Goal: Check status: Check status

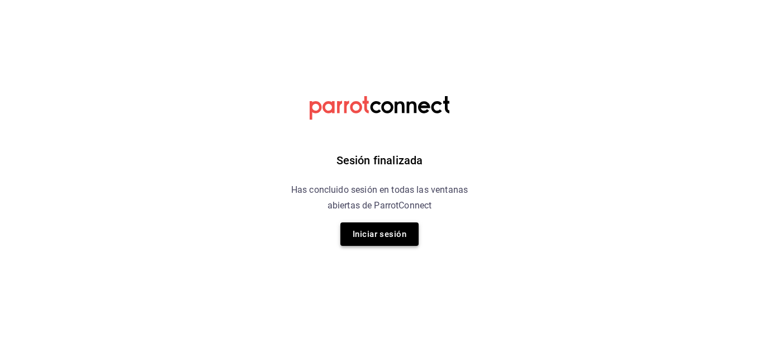
click at [380, 238] on button "Iniciar sesión" at bounding box center [379, 234] width 78 height 23
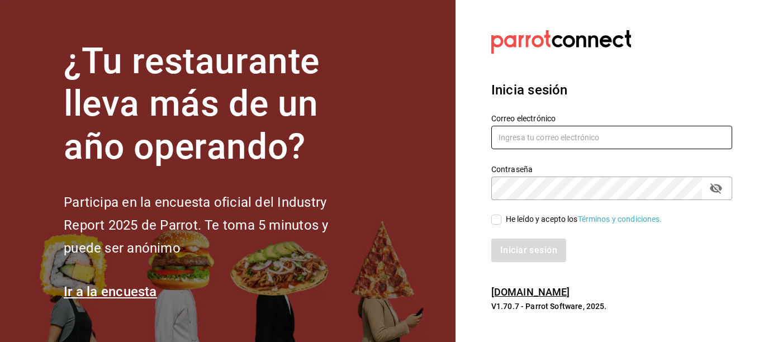
type input "[EMAIL_ADDRESS][DOMAIN_NAME]"
click at [495, 218] on input "He leído y acepto los Términos y condiciones." at bounding box center [496, 220] width 10 height 10
checkbox input "true"
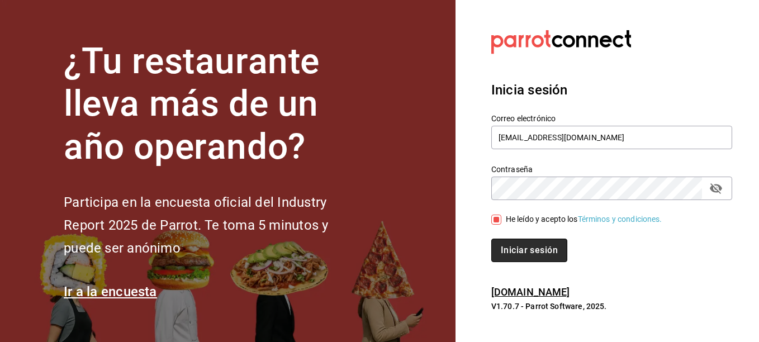
click at [520, 252] on button "Iniciar sesión" at bounding box center [529, 250] width 76 height 23
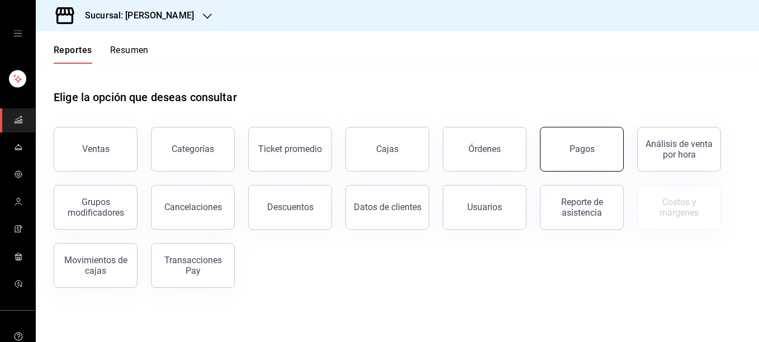
click at [599, 152] on button "Pagos" at bounding box center [582, 149] width 84 height 45
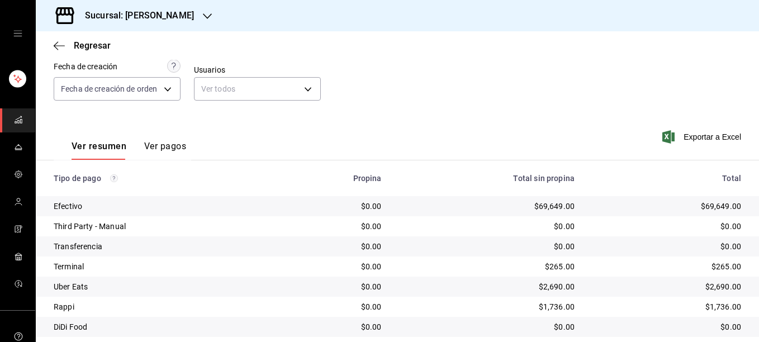
scroll to position [105, 0]
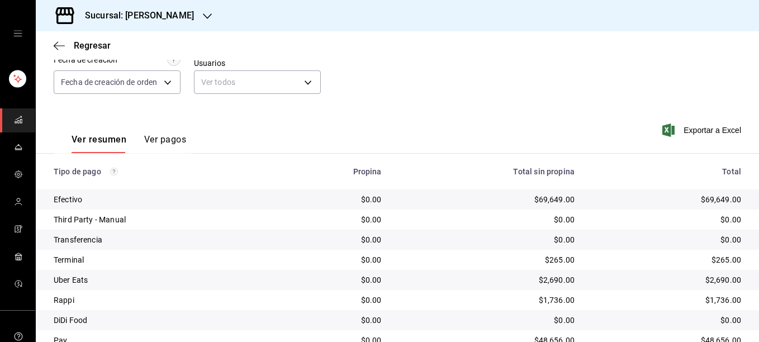
click at [163, 140] on button "Ver pagos" at bounding box center [165, 143] width 42 height 19
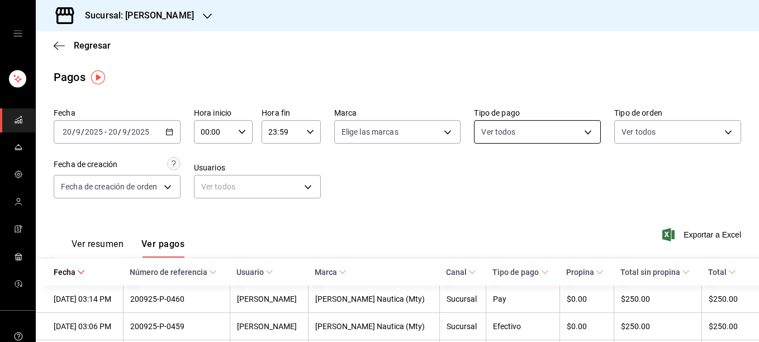
click at [585, 131] on body "Sucursal: Rosa Nautica Regresar Pagos Fecha 2025-09-20 20 / 9 / 2025 - 2025-09-…" at bounding box center [379, 171] width 759 height 342
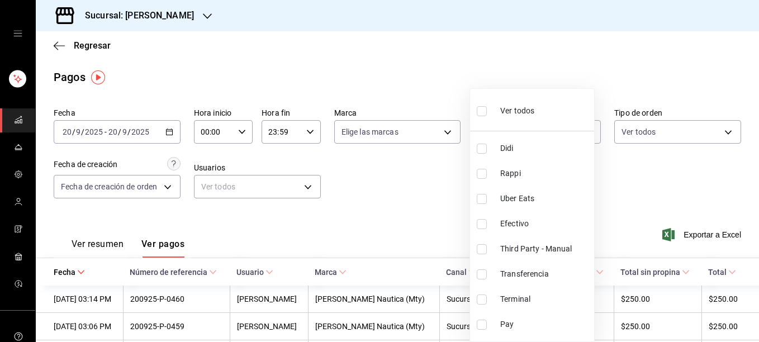
click at [483, 299] on input "checkbox" at bounding box center [482, 300] width 10 height 10
checkbox input "true"
type input "ce48f031-3122-4296-b74d-da47a0a111b2"
click at [639, 182] on div at bounding box center [379, 171] width 759 height 342
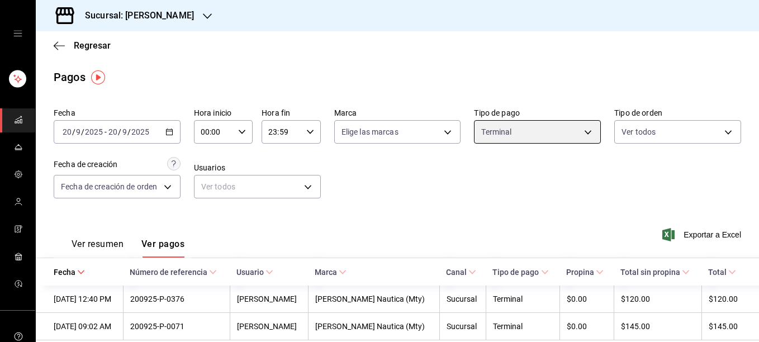
scroll to position [18, 0]
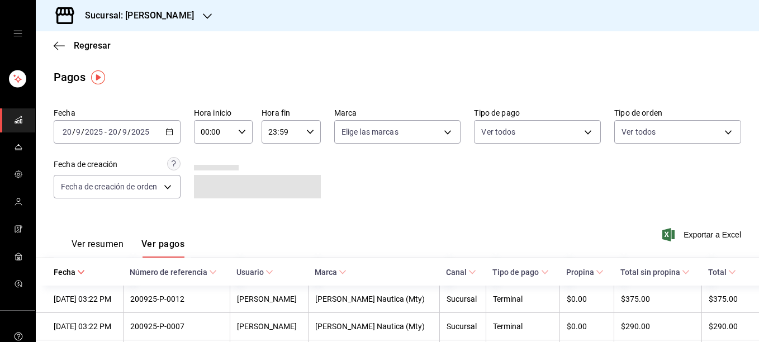
scroll to position [74, 0]
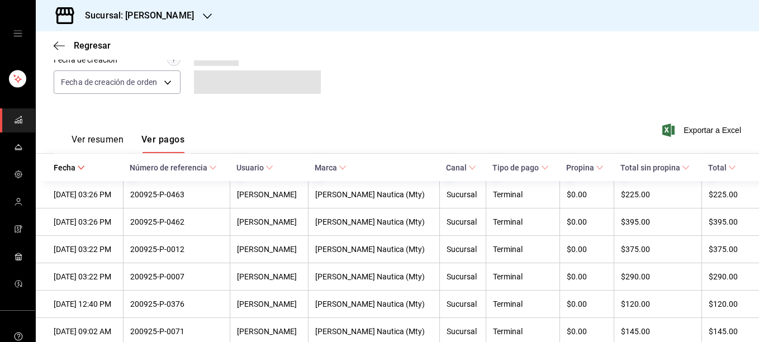
scroll to position [130, 0]
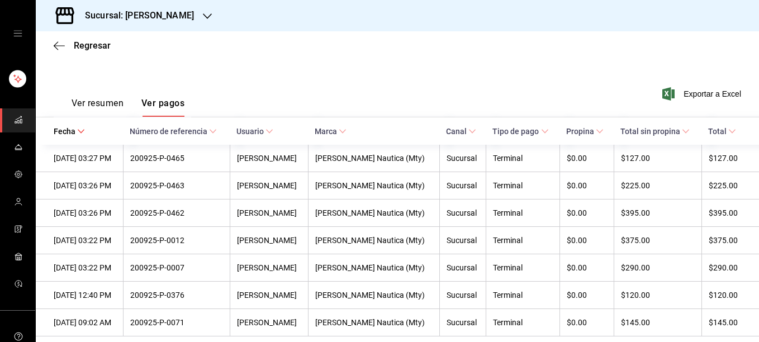
scroll to position [158, 0]
